Goal: Task Accomplishment & Management: Manage account settings

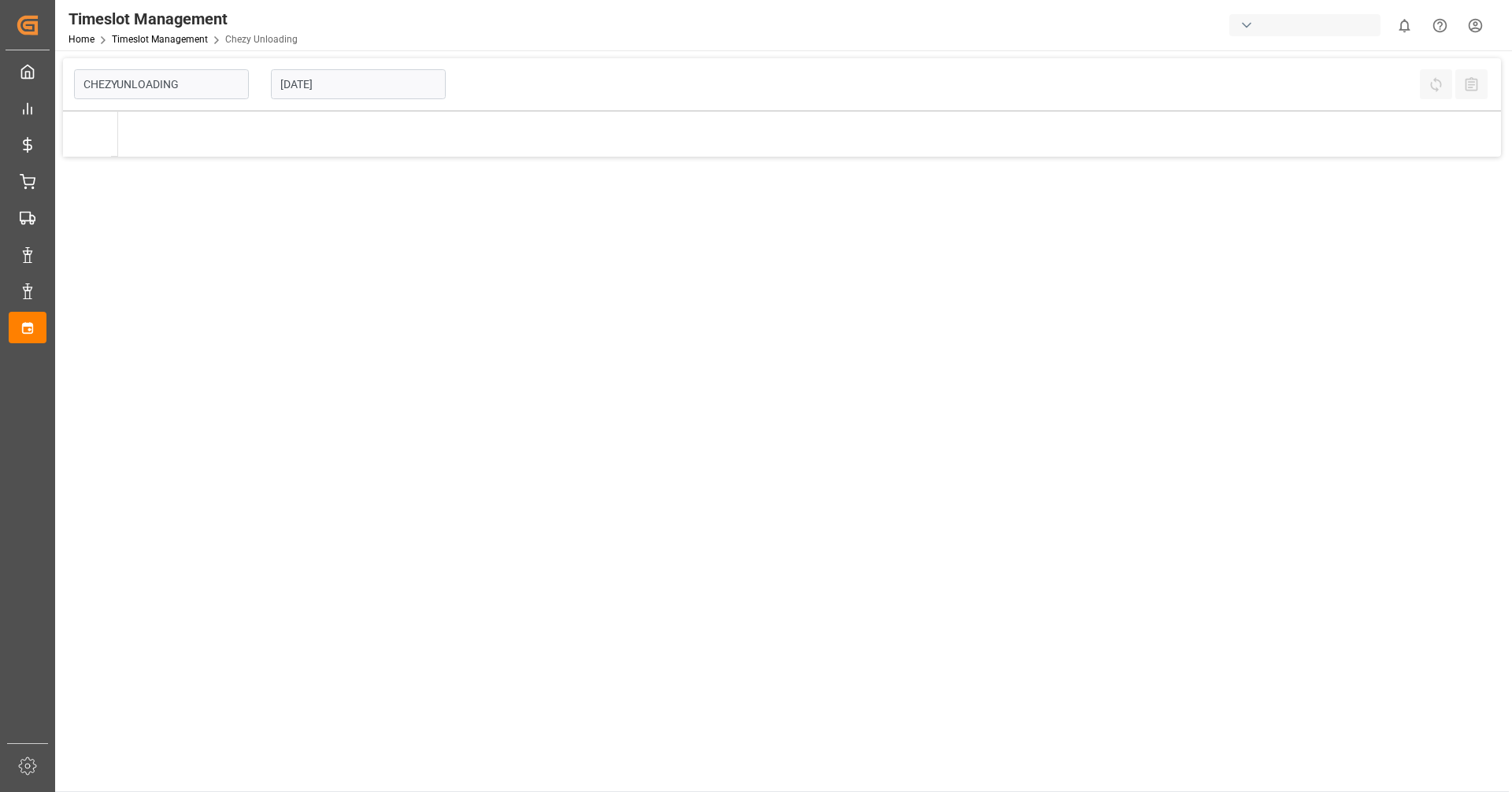
click at [343, 90] on input "[DATE]" at bounding box center [358, 84] width 175 height 30
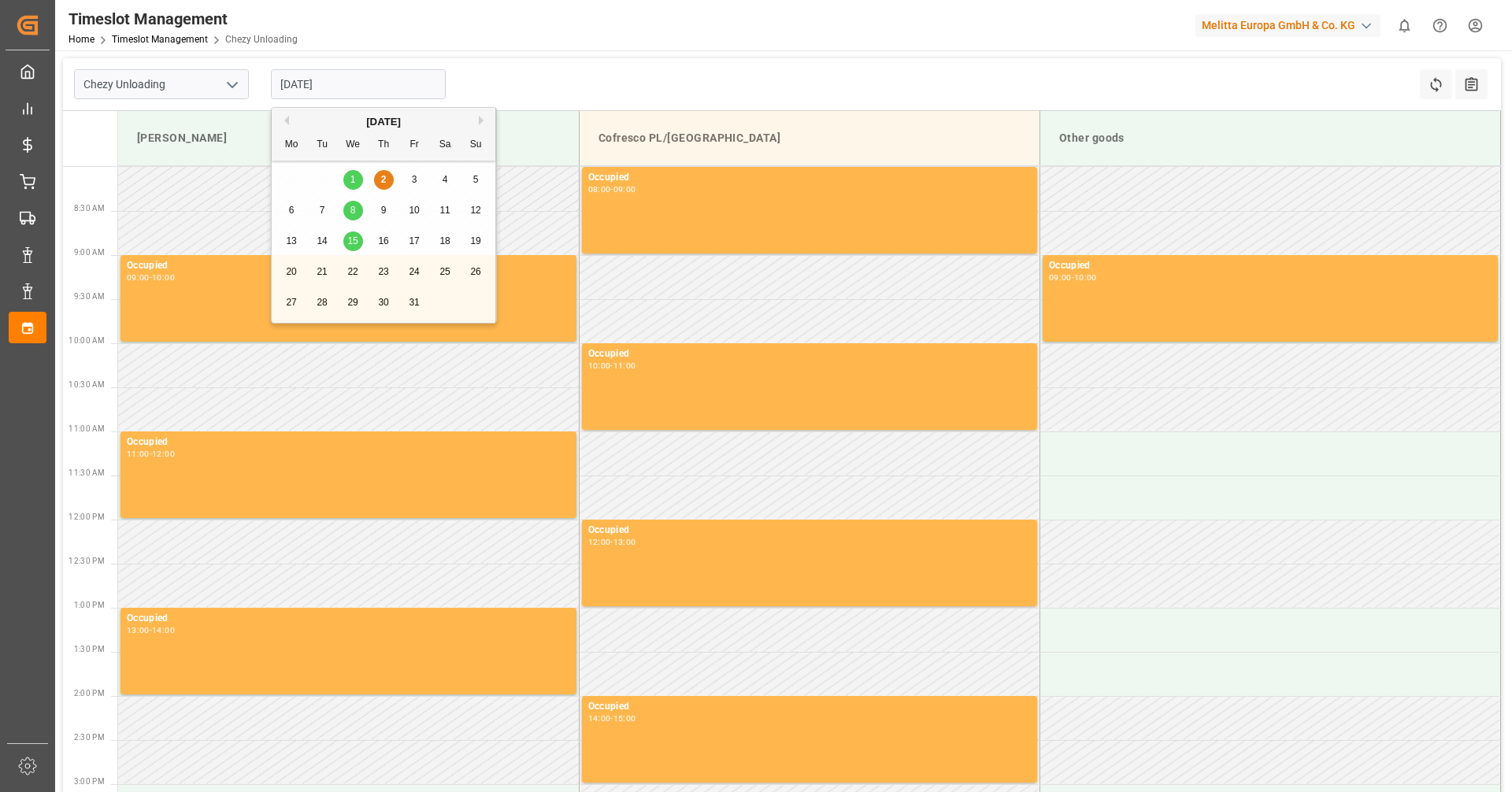
type input "Chezy Unloading"
click at [353, 208] on span "8" at bounding box center [353, 210] width 6 height 11
type input "[DATE]"
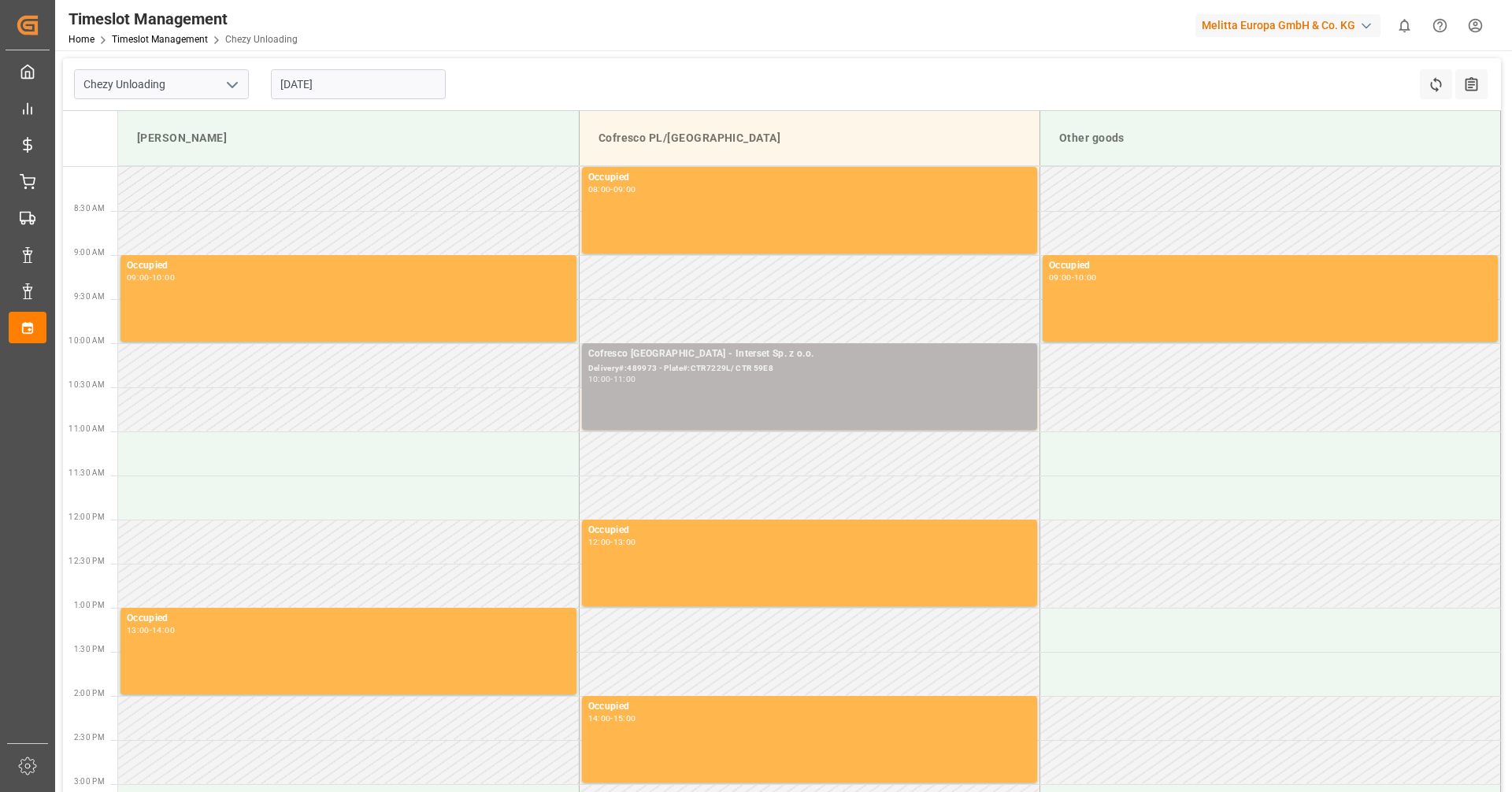
click at [702, 389] on div "Cofresco [GEOGRAPHIC_DATA] - Interset Sp. z o.o. Delivery#:489973 - Plate#:CTR7…" at bounding box center [809, 387] width 443 height 81
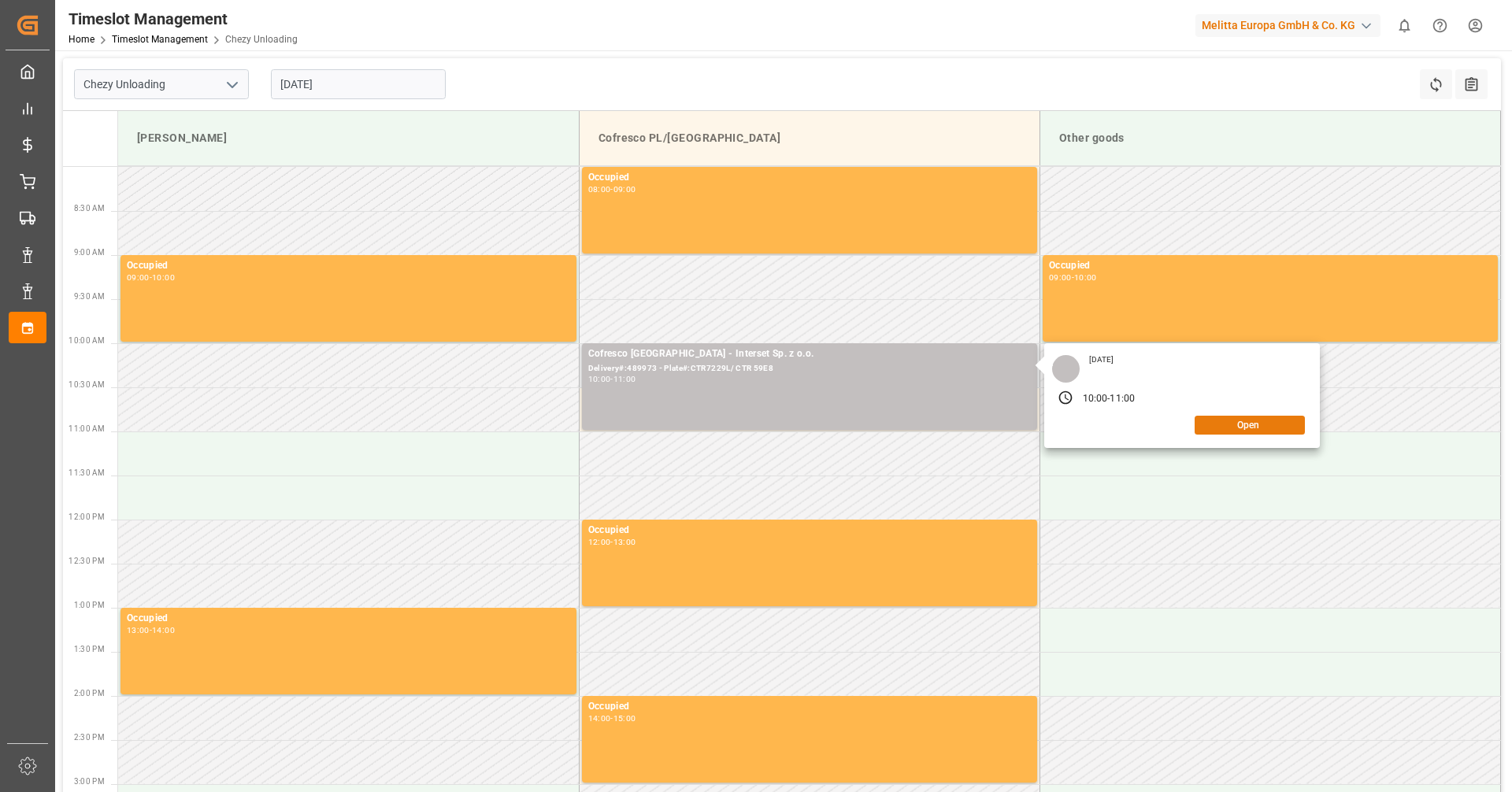
click at [1247, 427] on button "Open" at bounding box center [1249, 425] width 110 height 19
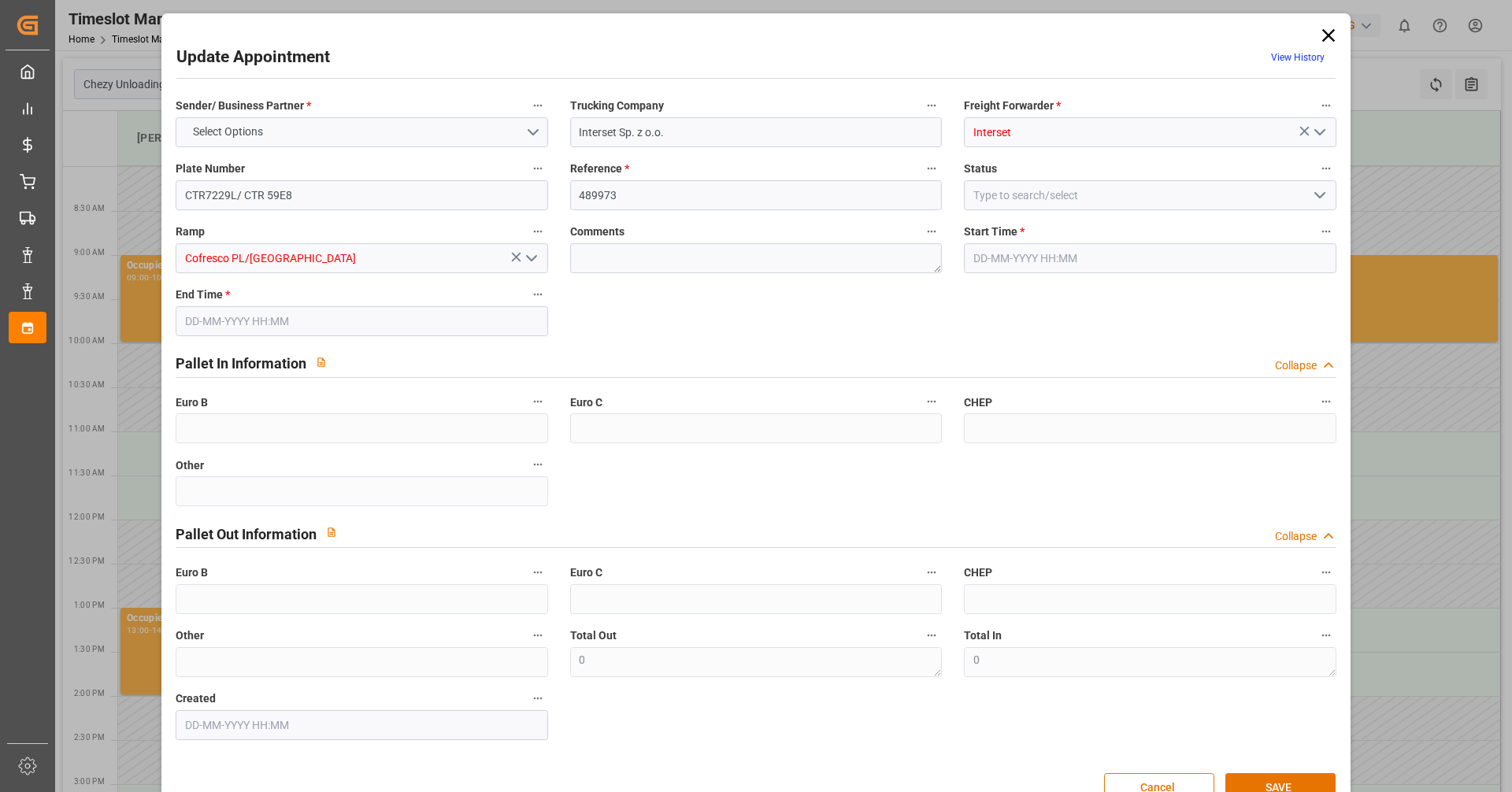
type input "[DATE] 10:00"
type input "[DATE] 11:00"
type input "[DATE] 11:10"
drag, startPoint x: 305, startPoint y: 184, endPoint x: 65, endPoint y: 148, distance: 242.7
click at [65, 148] on div "Update Appointment View History Sender/ Business Partner * COFRESCO POLAND Truc…" at bounding box center [756, 396] width 1512 height 792
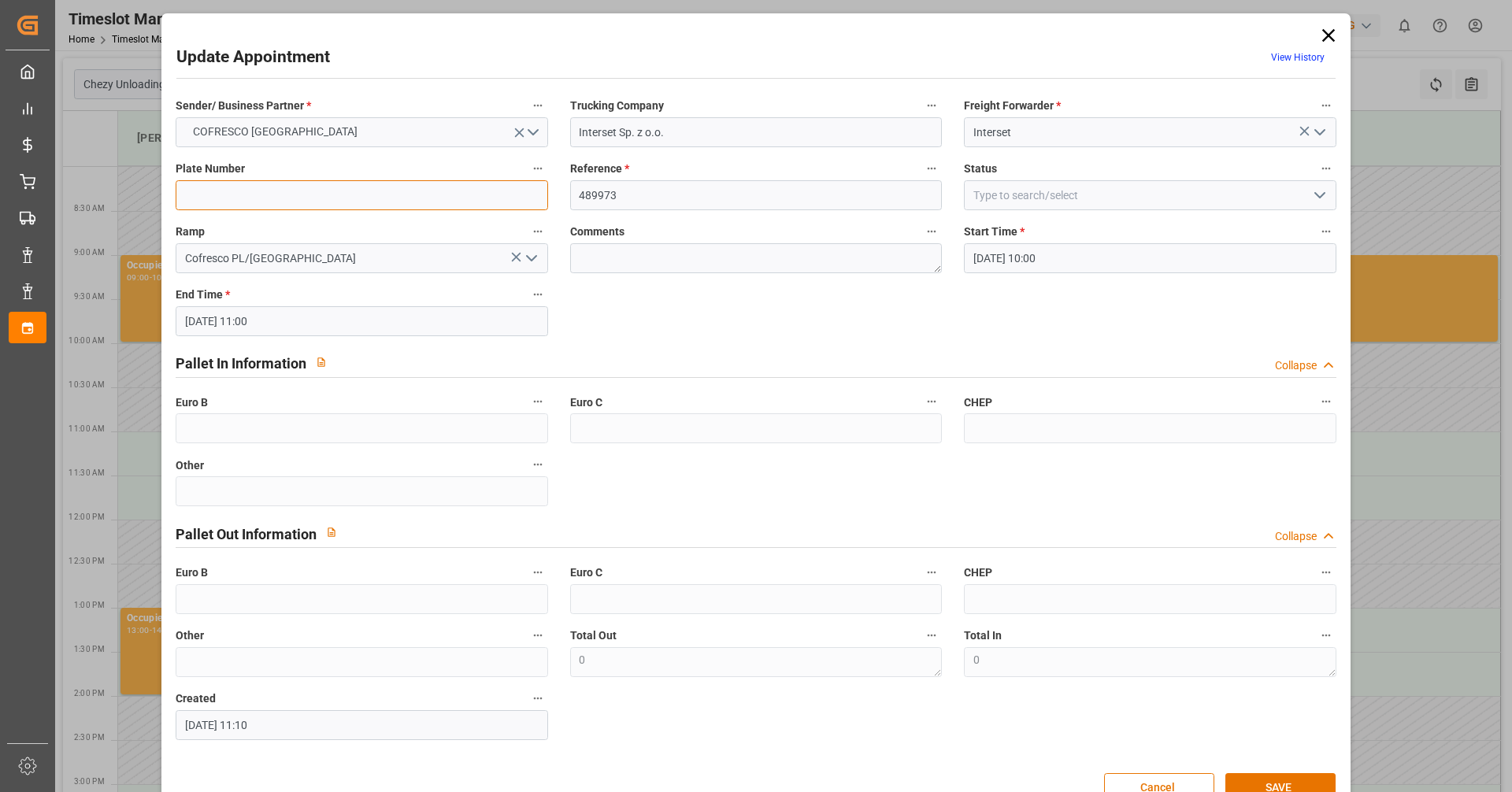
paste input "CTR5107P CT4381W"
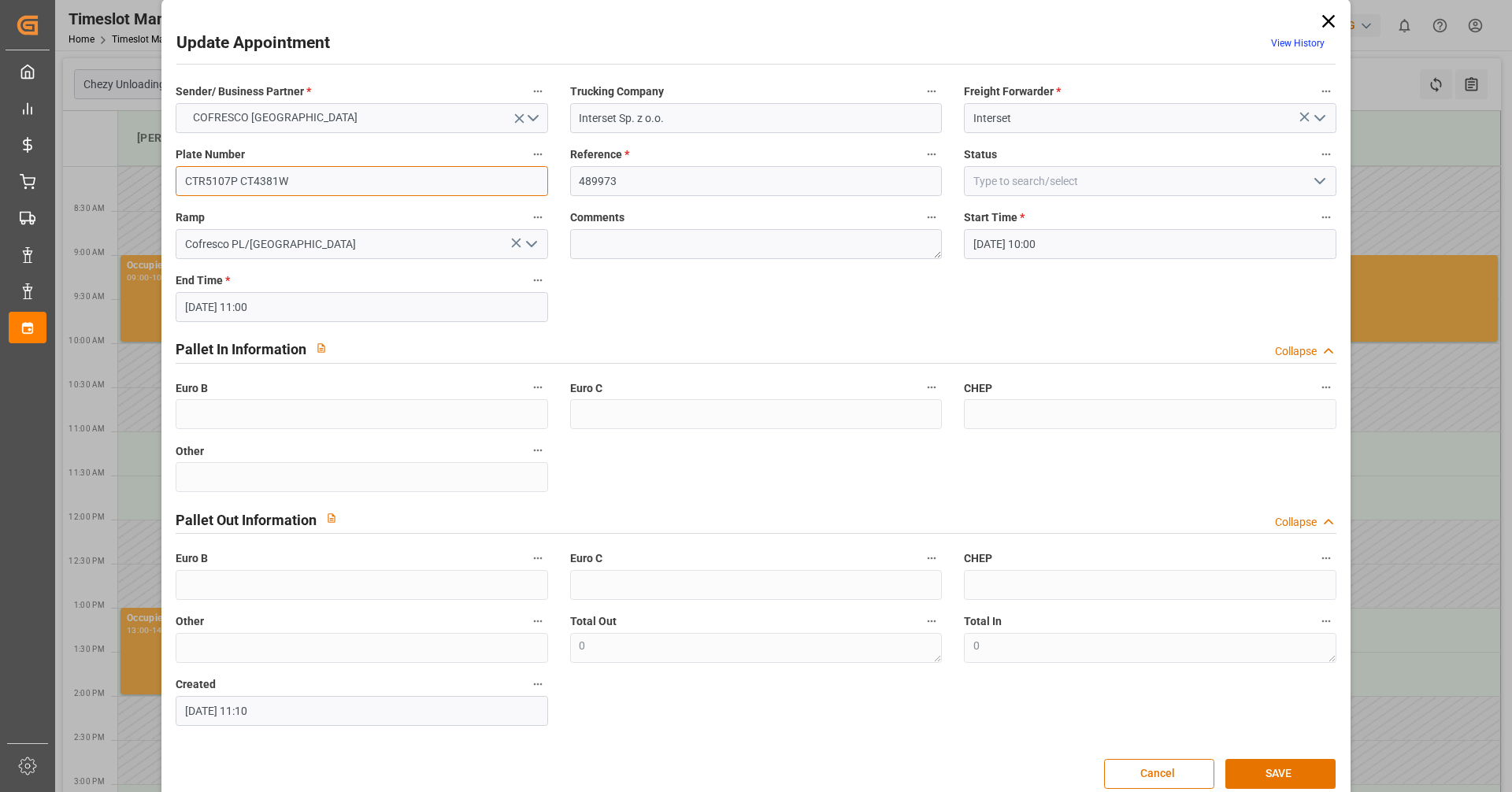
scroll to position [39, 0]
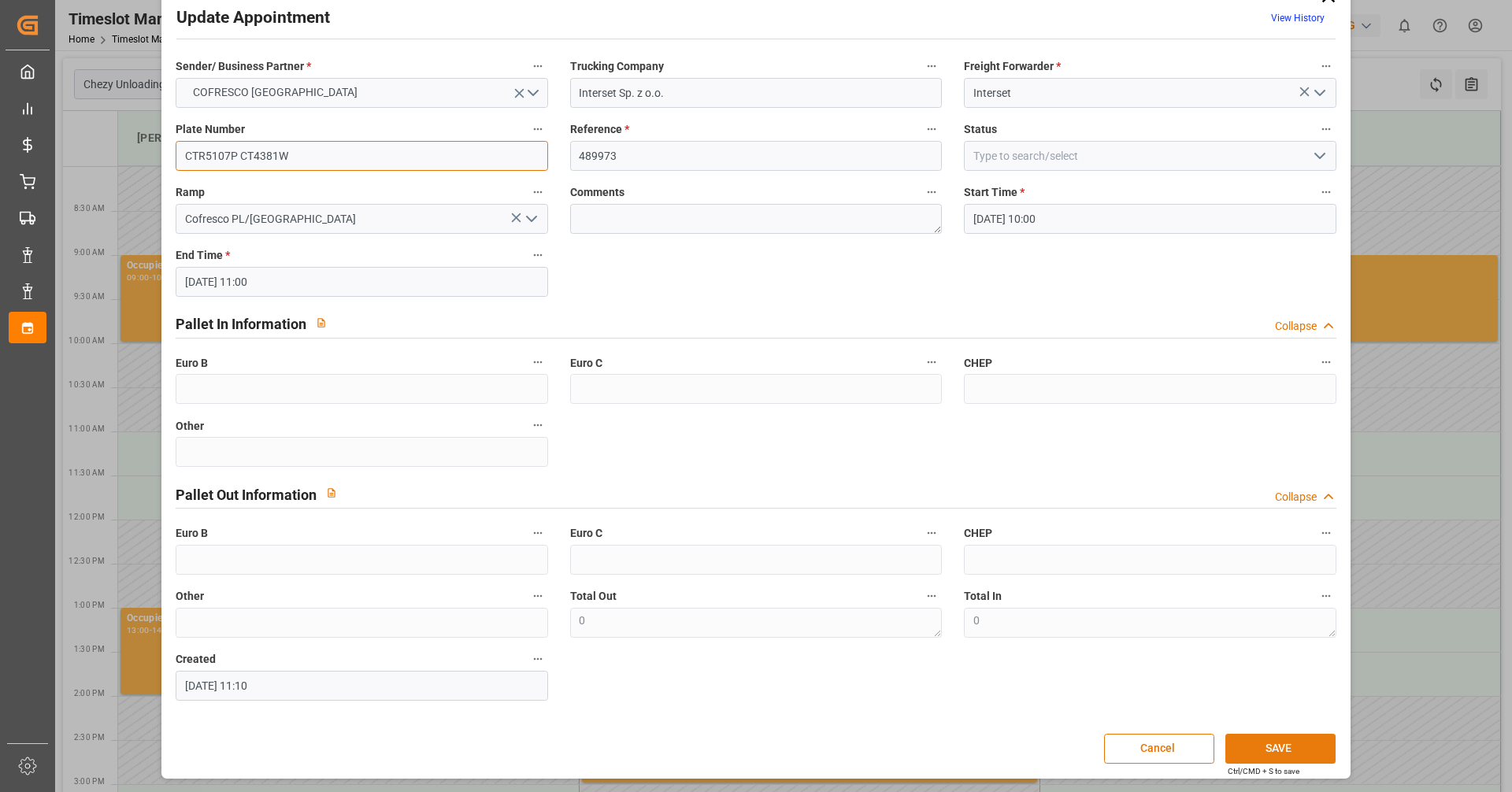
type input "CTR5107P CT4381W"
click at [1253, 744] on button "SAVE" at bounding box center [1280, 749] width 110 height 30
